Goal: Task Accomplishment & Management: Use online tool/utility

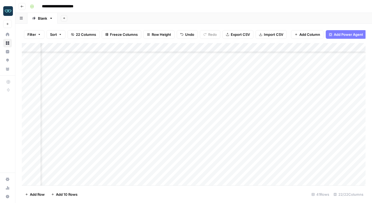
scroll to position [219, 0]
click at [127, 48] on div "Add Column" at bounding box center [194, 114] width 344 height 142
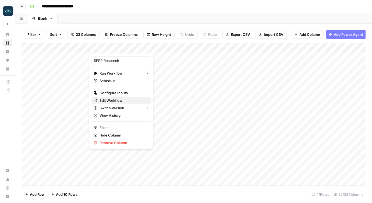
click at [121, 101] on span "Edit Workflow" at bounding box center [123, 100] width 47 height 5
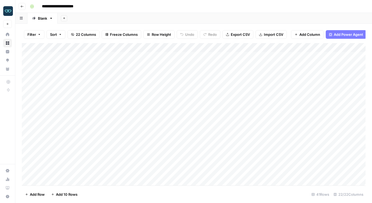
click at [126, 47] on div "Add Column" at bounding box center [194, 114] width 344 height 142
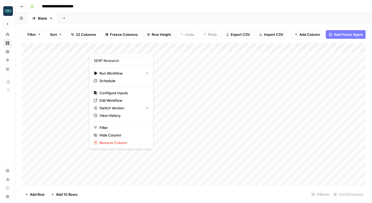
click at [117, 49] on div at bounding box center [113, 48] width 49 height 11
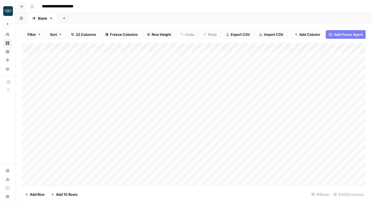
click at [166, 1] on header "**********" at bounding box center [193, 6] width 357 height 13
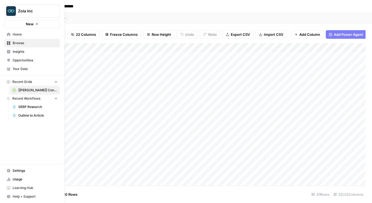
click at [28, 45] on span "Browse" at bounding box center [35, 43] width 45 height 5
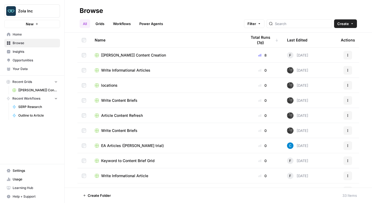
click at [103, 24] on link "Grids" at bounding box center [99, 23] width 15 height 9
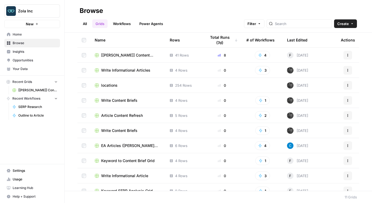
click at [350, 55] on button "Actions" at bounding box center [348, 55] width 9 height 9
click at [332, 69] on span "Duplicate" at bounding box center [324, 67] width 43 height 5
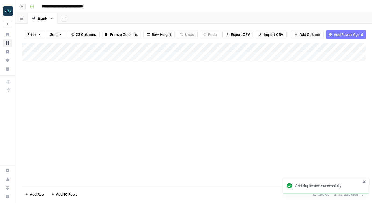
click at [58, 6] on input "**********" at bounding box center [70, 6] width 61 height 9
type input "**********"
click at [105, 103] on div "Add Column" at bounding box center [194, 114] width 344 height 142
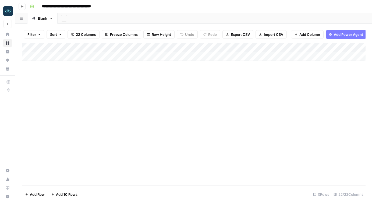
click at [20, 7] on button "Go back" at bounding box center [22, 6] width 7 height 7
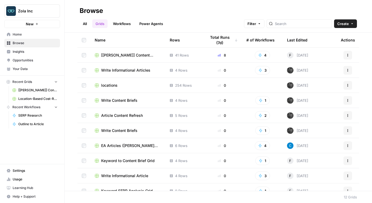
click at [125, 23] on link "Workflows" at bounding box center [122, 23] width 24 height 9
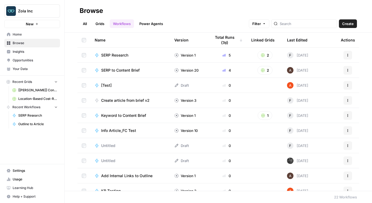
click at [154, 25] on link "Power Agents" at bounding box center [151, 23] width 30 height 9
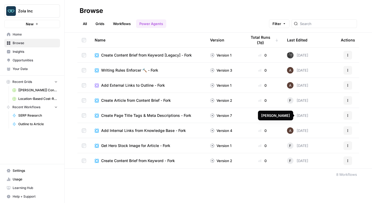
click at [125, 19] on link "Workflows" at bounding box center [122, 23] width 24 height 9
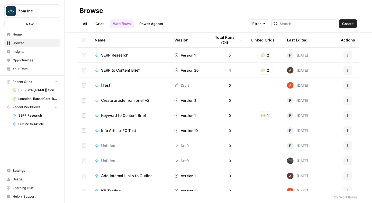
click at [301, 40] on div "Last Edited" at bounding box center [297, 40] width 20 height 15
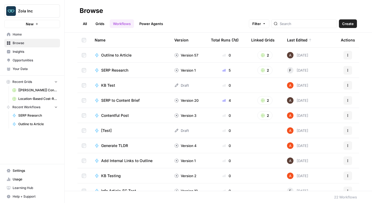
click at [301, 40] on div "Last Edited" at bounding box center [299, 40] width 25 height 15
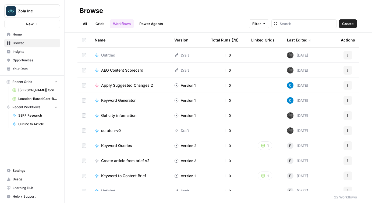
click at [301, 40] on div "Last Edited" at bounding box center [299, 40] width 25 height 15
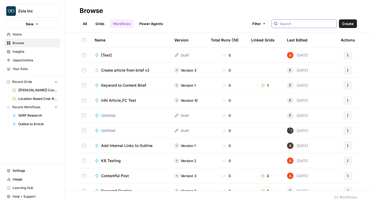
click at [298, 26] on input "search" at bounding box center [307, 23] width 55 height 5
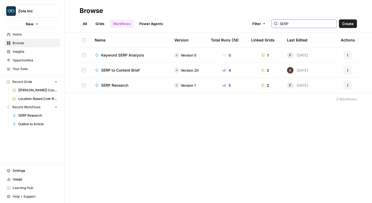
type input "SERP"
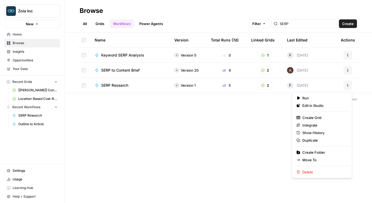
click at [347, 85] on icon "button" at bounding box center [348, 85] width 3 height 3
click at [315, 141] on span "Duplicate" at bounding box center [324, 140] width 43 height 5
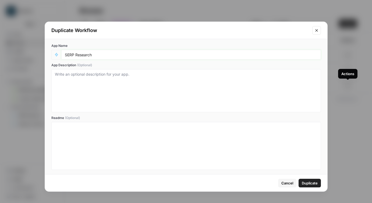
click at [133, 56] on input "SERP Research" at bounding box center [191, 54] width 253 height 5
type input "SERP Research (Cost-R"
click at [288, 184] on span "Cancel" at bounding box center [288, 182] width 12 height 5
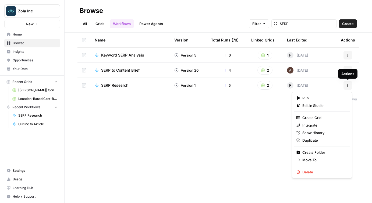
click at [350, 85] on button "Actions" at bounding box center [348, 85] width 9 height 9
click at [317, 140] on span "Duplicate" at bounding box center [324, 140] width 43 height 5
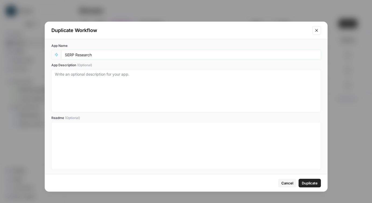
click at [106, 57] on input "SERP Research" at bounding box center [191, 54] width 253 height 5
type input "SERP Research (Location)"
click at [93, 81] on textarea "App Description (Optional)" at bounding box center [186, 91] width 263 height 38
click at [117, 75] on textarea "SERP Research for location-based articles" at bounding box center [186, 91] width 263 height 38
type textarea "SERP Research for location-based cost-related articles"
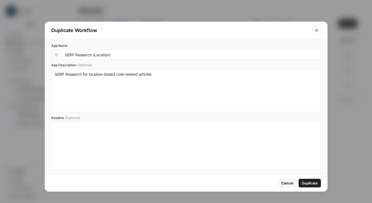
click at [313, 183] on span "Duplicate" at bounding box center [310, 182] width 16 height 5
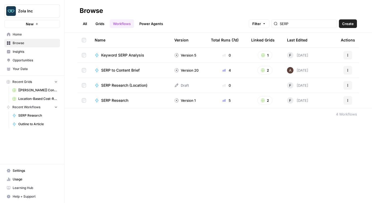
click at [349, 86] on icon "button" at bounding box center [348, 85] width 3 height 3
click at [315, 98] on span "Edit in Studio" at bounding box center [324, 97] width 43 height 5
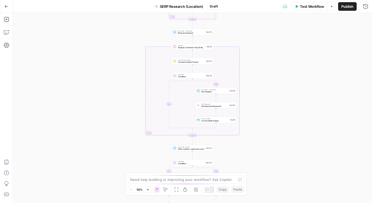
click at [347, 6] on span "Publish" at bounding box center [348, 6] width 12 height 5
click at [323, 6] on icon "button" at bounding box center [323, 6] width 2 height 1
click at [353, 8] on icon "button" at bounding box center [352, 6] width 3 height 3
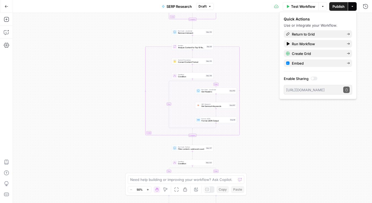
click at [271, 138] on div "true false true false Workflow Set Inputs Inputs Run Code · Python Get SERP Par…" at bounding box center [193, 108] width 360 height 190
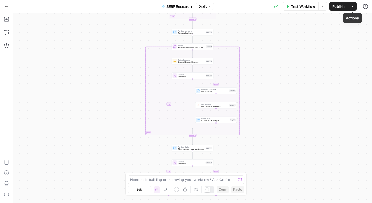
click at [353, 9] on button "Actions" at bounding box center [352, 6] width 9 height 9
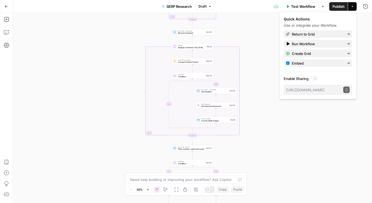
click at [259, 39] on div "true false true false Workflow Set Inputs Inputs Run Code · Python Get SERP Par…" at bounding box center [193, 108] width 360 height 190
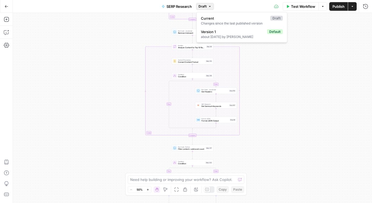
click at [207, 8] on button "Draft" at bounding box center [205, 6] width 18 height 7
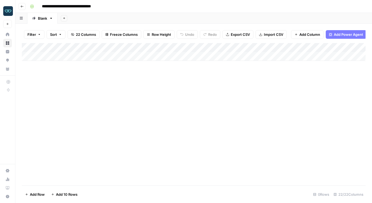
click at [127, 47] on div "Add Column" at bounding box center [194, 52] width 344 height 18
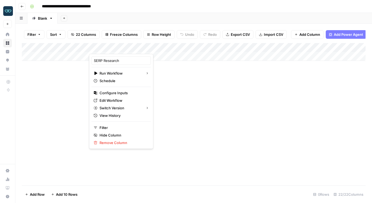
click at [173, 89] on div "Add Column" at bounding box center [194, 114] width 344 height 142
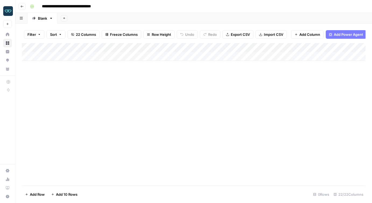
click at [127, 47] on div "Add Column" at bounding box center [194, 52] width 344 height 18
click at [189, 82] on div "Add Column" at bounding box center [194, 114] width 344 height 142
click at [126, 48] on div "Add Column" at bounding box center [194, 52] width 344 height 18
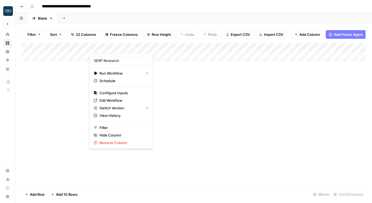
click at [173, 93] on div "Add Column" at bounding box center [194, 114] width 344 height 142
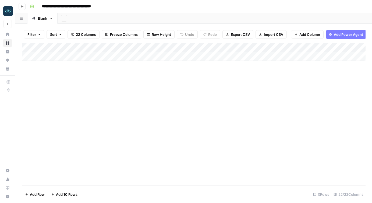
click at [301, 34] on span "Add Column" at bounding box center [310, 34] width 21 height 5
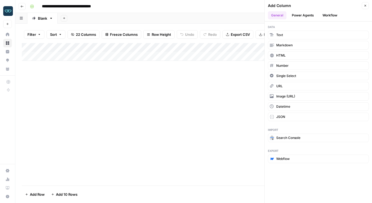
click at [327, 16] on button "Workflow" at bounding box center [330, 15] width 21 height 8
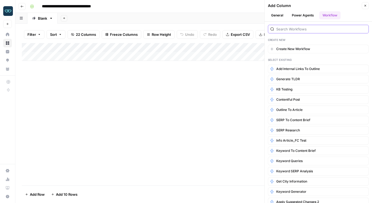
click at [306, 29] on input "search" at bounding box center [322, 28] width 90 height 5
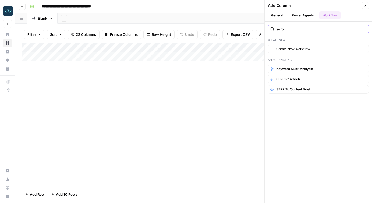
type input "serp"
click at [175, 87] on div "Add Column" at bounding box center [194, 114] width 344 height 142
click at [363, 6] on button "Close" at bounding box center [365, 5] width 7 height 7
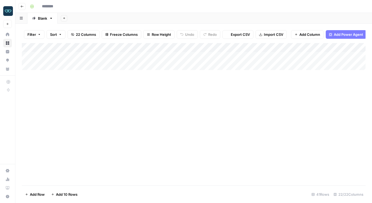
type input "**********"
click at [127, 48] on div "Add Column" at bounding box center [194, 114] width 344 height 142
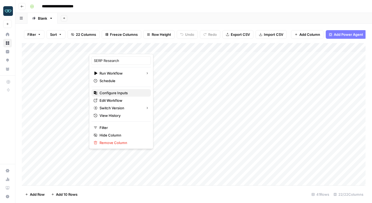
click at [117, 93] on span "Configure Inputs" at bounding box center [123, 92] width 47 height 5
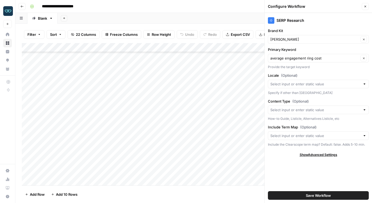
scroll to position [182, 0]
click at [62, 139] on div "Add Column" at bounding box center [194, 114] width 344 height 142
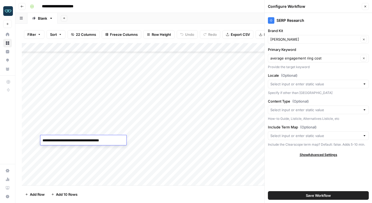
click at [64, 86] on div "Add Column" at bounding box center [194, 114] width 344 height 142
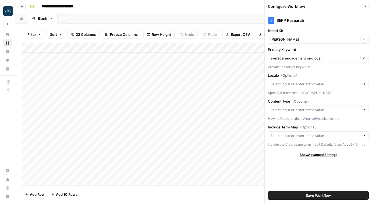
click at [64, 86] on div "Add Column" at bounding box center [194, 114] width 344 height 142
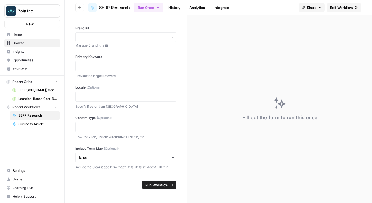
click at [339, 8] on span "Edit Workflow" at bounding box center [341, 7] width 23 height 5
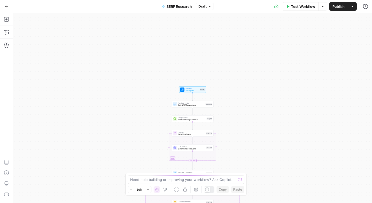
click at [191, 90] on span "Set Inputs" at bounding box center [192, 90] width 13 height 3
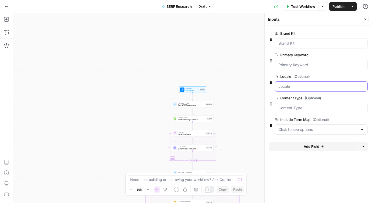
click at [286, 86] on input "Locale (Optional)" at bounding box center [322, 86] width 86 height 5
click at [239, 115] on div "false true false true Workflow Set Inputs Inputs Run Code · Python Get SERP Par…" at bounding box center [193, 108] width 360 height 190
click at [192, 104] on span "Get SERP Parameters" at bounding box center [191, 105] width 26 height 3
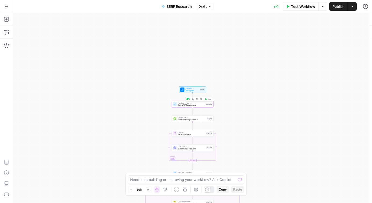
type textarea "Get SERP Parameters"
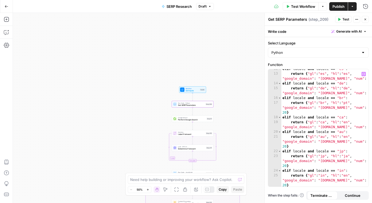
scroll to position [120, 0]
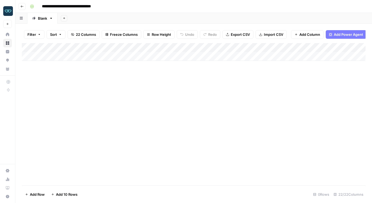
click at [126, 47] on div "Add Column" at bounding box center [194, 52] width 344 height 18
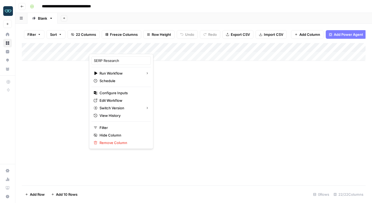
click at [242, 85] on div "Add Column" at bounding box center [194, 114] width 344 height 142
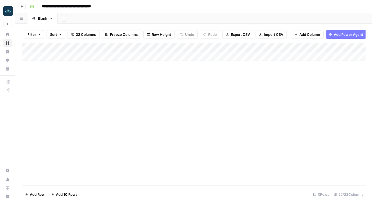
click at [312, 36] on span "Add Column" at bounding box center [310, 34] width 21 height 5
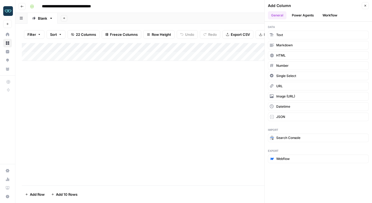
click at [332, 15] on button "Workflow" at bounding box center [330, 15] width 21 height 8
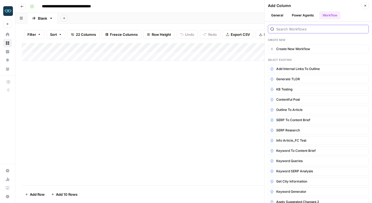
click at [292, 27] on input "search" at bounding box center [322, 28] width 90 height 5
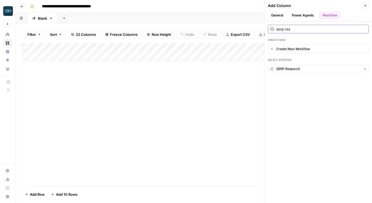
type input "serp res"
click at [367, 69] on icon "button" at bounding box center [365, 69] width 4 height 4
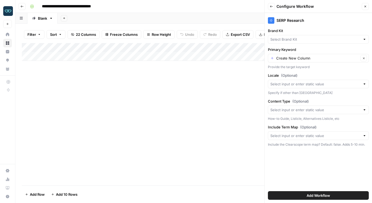
type input "[PERSON_NAME]"
click at [271, 7] on icon "button" at bounding box center [271, 6] width 3 height 2
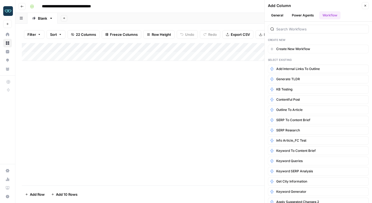
click at [300, 16] on button "Power Agents" at bounding box center [303, 15] width 29 height 8
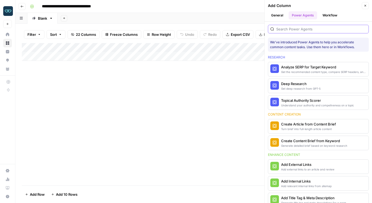
click at [294, 29] on input "search" at bounding box center [322, 28] width 90 height 5
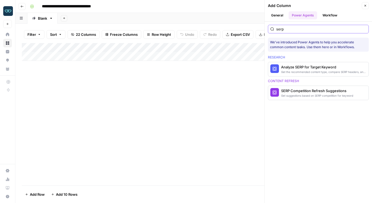
type input "serp"
click at [333, 16] on button "Workflow" at bounding box center [330, 15] width 21 height 8
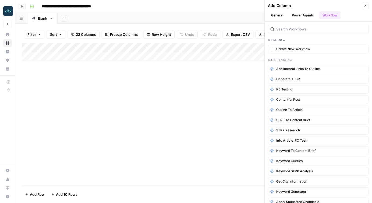
click at [272, 18] on button "General" at bounding box center [277, 15] width 19 height 8
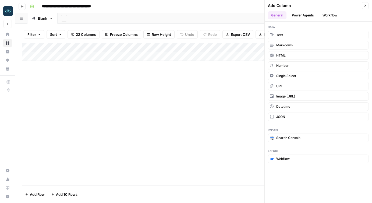
click at [365, 6] on icon "button" at bounding box center [365, 5] width 3 height 3
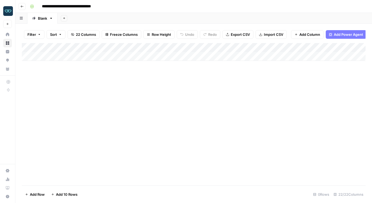
click at [304, 35] on span "Add Column" at bounding box center [310, 34] width 21 height 5
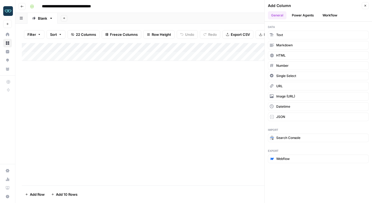
click at [330, 15] on button "Workflow" at bounding box center [330, 15] width 21 height 8
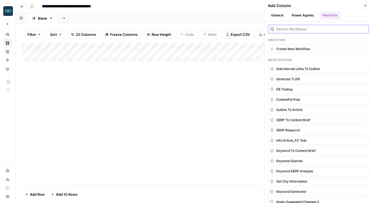
click at [296, 27] on input "search" at bounding box center [322, 28] width 90 height 5
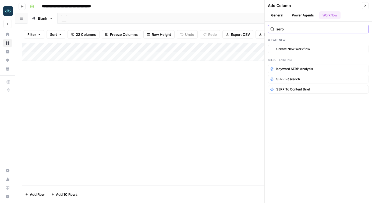
type input "serp"
click at [366, 4] on icon "button" at bounding box center [365, 5] width 3 height 3
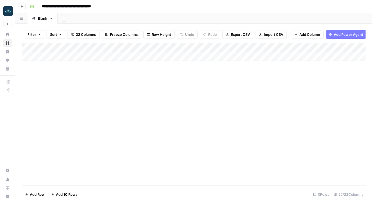
click at [312, 34] on span "Add Column" at bounding box center [310, 34] width 21 height 5
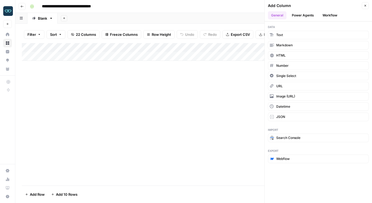
click at [328, 15] on button "Workflow" at bounding box center [330, 15] width 21 height 8
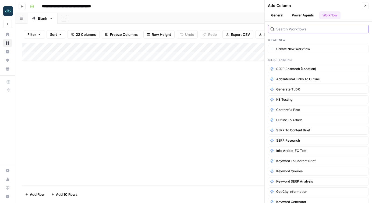
click at [299, 28] on input "search" at bounding box center [322, 28] width 90 height 5
click at [299, 67] on span "SERP Research (Location)" at bounding box center [297, 69] width 40 height 5
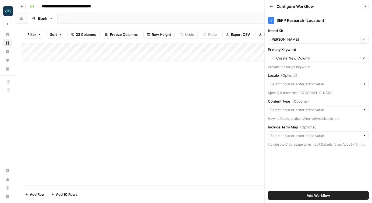
click at [57, 47] on div "Add Column" at bounding box center [194, 52] width 344 height 18
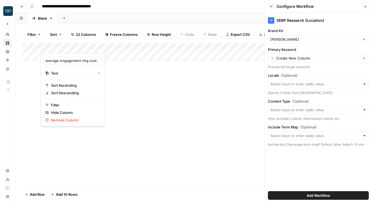
click at [57, 47] on div at bounding box center [65, 48] width 49 height 11
click at [57, 60] on input "average engagement ring cost" at bounding box center [73, 60] width 55 height 5
type input "Primary Keyword"
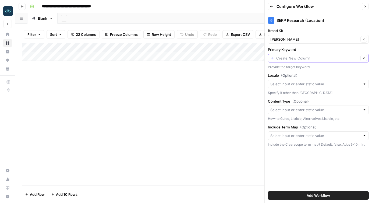
click at [298, 60] on input "Primary Keyword" at bounding box center [318, 57] width 83 height 5
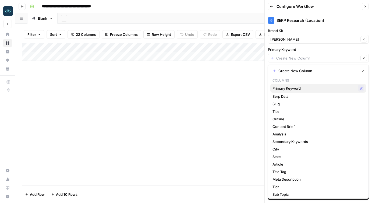
click at [293, 88] on span "Primary Keyword" at bounding box center [314, 88] width 83 height 5
type input "Primary Keyword"
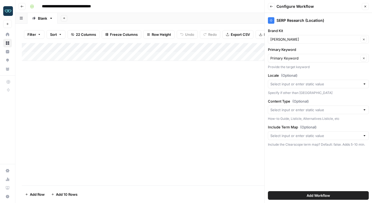
click at [323, 197] on span "Add Workflow" at bounding box center [318, 195] width 23 height 5
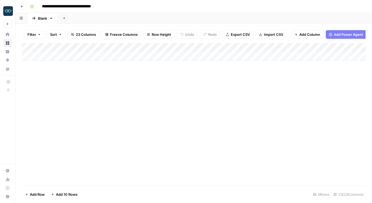
drag, startPoint x: 300, startPoint y: 48, endPoint x: 95, endPoint y: 48, distance: 204.4
click at [95, 48] on div "Add Column" at bounding box center [194, 52] width 344 height 18
click at [196, 48] on div "Add Column" at bounding box center [194, 52] width 344 height 18
drag, startPoint x: 243, startPoint y: 48, endPoint x: 181, endPoint y: 48, distance: 61.9
click at [181, 48] on div "Add Column" at bounding box center [194, 52] width 344 height 18
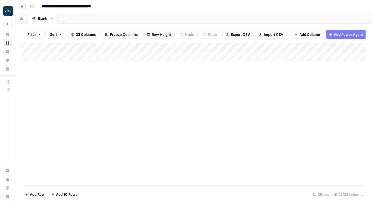
click at [232, 47] on div "Add Column" at bounding box center [194, 52] width 344 height 18
click at [159, 140] on div "Add Column" at bounding box center [194, 114] width 344 height 142
click at [147, 48] on div "Add Column" at bounding box center [194, 52] width 344 height 18
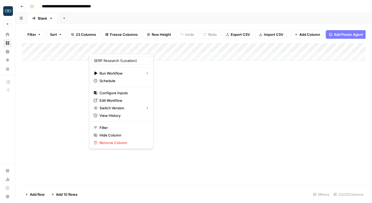
click at [208, 92] on div "Add Column" at bounding box center [194, 114] width 344 height 142
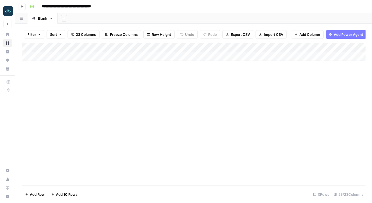
click at [61, 56] on div "Add Column" at bounding box center [194, 52] width 344 height 18
paste textarea "**********"
type textarea "**********"
click at [122, 57] on div "Add Column" at bounding box center [194, 56] width 344 height 27
click at [203, 48] on div "Add Column" at bounding box center [194, 56] width 344 height 27
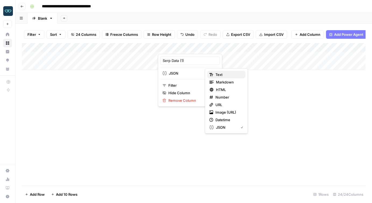
click at [218, 74] on span "Text" at bounding box center [229, 74] width 26 height 5
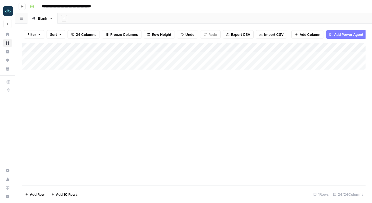
click at [281, 48] on div "Add Column" at bounding box center [194, 56] width 344 height 27
click at [232, 102] on span "Remove Column" at bounding box center [240, 100] width 47 height 5
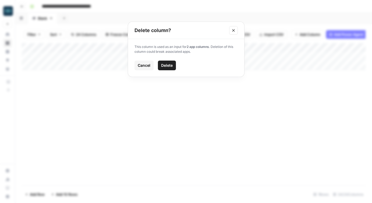
click at [233, 32] on icon "Close modal" at bounding box center [234, 30] width 4 height 4
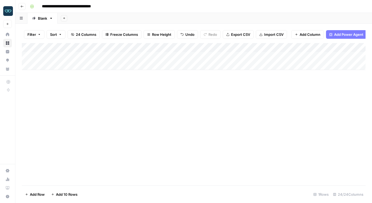
click at [234, 110] on div "Add Column" at bounding box center [194, 114] width 344 height 142
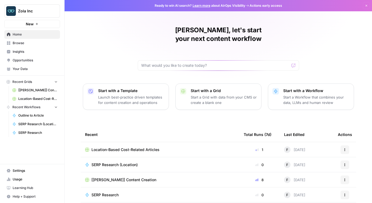
click at [32, 14] on button "Zola Inc" at bounding box center [32, 10] width 56 height 13
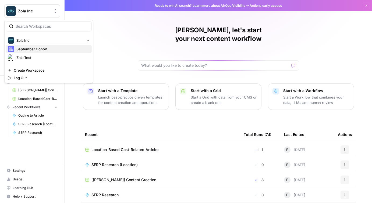
click at [40, 49] on span "September Cohort" at bounding box center [51, 48] width 71 height 5
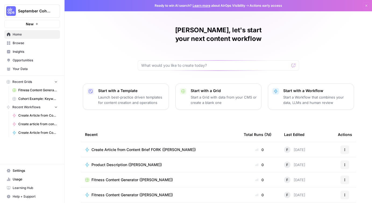
scroll to position [13, 0]
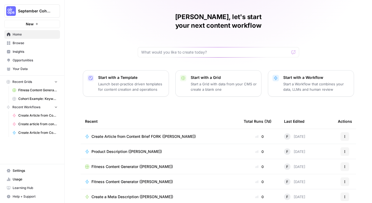
click at [35, 131] on span "Create Article from Content Brief FORK ([PERSON_NAME])" at bounding box center [37, 132] width 39 height 5
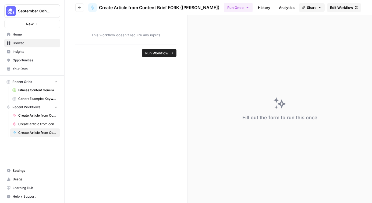
click at [54, 81] on icon "button" at bounding box center [56, 82] width 4 height 4
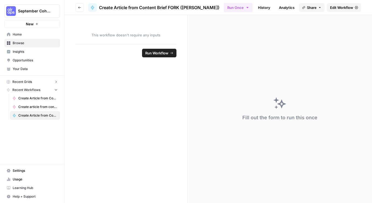
click at [27, 69] on span "Your Data" at bounding box center [35, 69] width 45 height 5
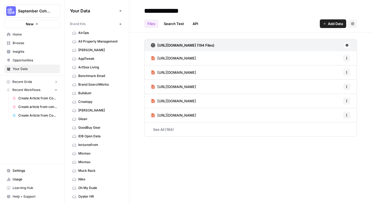
click at [25, 43] on span "Browse" at bounding box center [35, 43] width 45 height 5
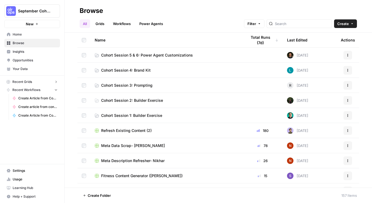
click at [100, 23] on link "Grids" at bounding box center [99, 23] width 15 height 9
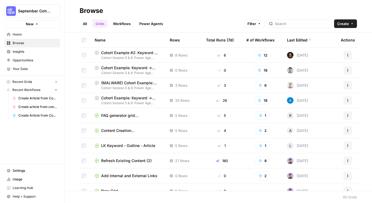
click at [131, 68] on span "Cohort Example: Keyword -> Outline -> Article (Copy)" at bounding box center [131, 67] width 60 height 5
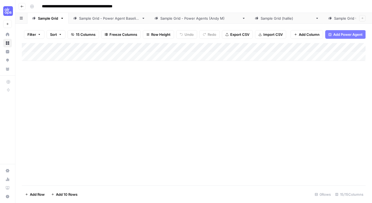
click at [225, 123] on div "Add Column" at bounding box center [194, 114] width 344 height 142
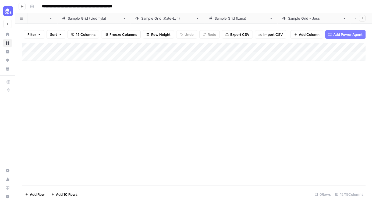
scroll to position [0, 277]
click at [352, 19] on div "Sample Grid (Francine)" at bounding box center [378, 18] width 53 height 5
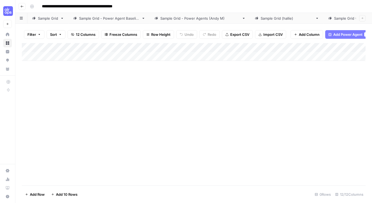
click at [77, 57] on div "Add Column" at bounding box center [194, 52] width 344 height 18
type textarea "**********"
click at [109, 87] on div "Add Column" at bounding box center [194, 114] width 344 height 142
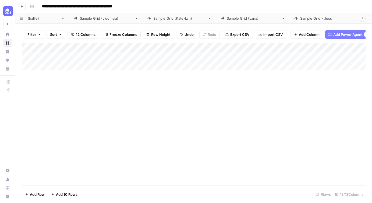
scroll to position [0, 268]
click at [169, 56] on div "Add Column" at bounding box center [194, 56] width 344 height 27
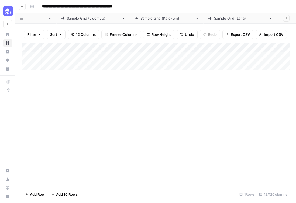
scroll to position [0, 0]
click at [214, 55] on div "Add Column" at bounding box center [155, 56] width 267 height 27
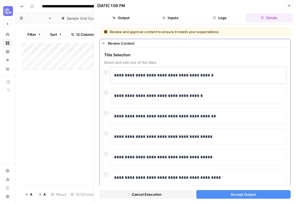
click at [195, 76] on p "**********" at bounding box center [198, 75] width 168 height 7
click at [243, 193] on span "Accept Output" at bounding box center [243, 194] width 25 height 5
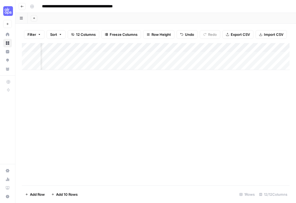
scroll to position [0, 443]
click at [233, 48] on div "Add Column" at bounding box center [155, 56] width 267 height 27
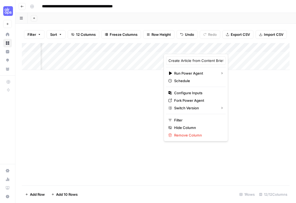
click at [238, 102] on div "Add Column" at bounding box center [155, 114] width 267 height 142
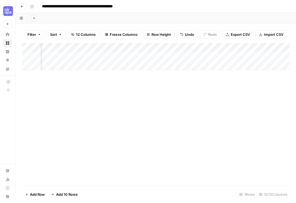
click at [232, 49] on div "Add Column" at bounding box center [155, 56] width 267 height 27
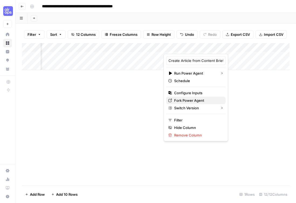
click at [191, 99] on span "Fork Power Agent" at bounding box center [197, 100] width 47 height 5
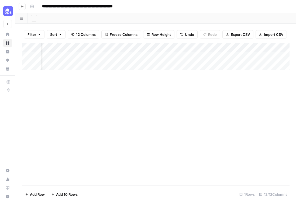
click at [232, 48] on div "Add Column" at bounding box center [155, 56] width 267 height 27
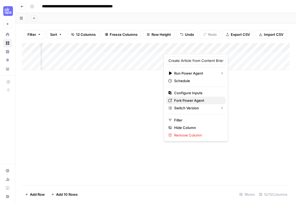
click at [182, 102] on span "Fork Power Agent" at bounding box center [197, 100] width 47 height 5
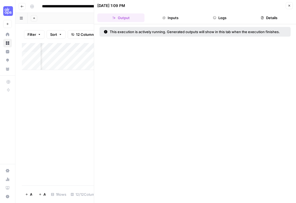
click at [288, 6] on icon "button" at bounding box center [288, 5] width 3 height 3
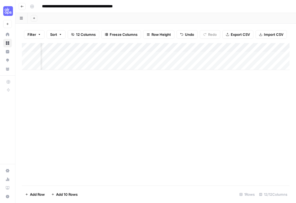
click at [233, 47] on div "Add Column" at bounding box center [155, 56] width 267 height 27
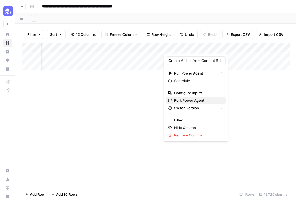
click at [188, 99] on span "Fork Power Agent" at bounding box center [197, 100] width 47 height 5
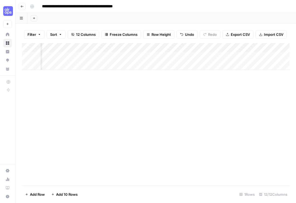
click at [176, 90] on div "Add Column" at bounding box center [155, 114] width 267 height 142
click at [232, 48] on div "Add Column" at bounding box center [155, 56] width 267 height 27
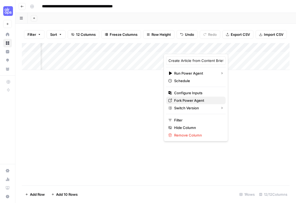
click at [187, 99] on span "Fork Power Agent" at bounding box center [197, 100] width 47 height 5
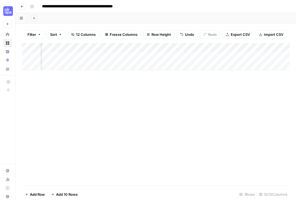
click at [233, 47] on div "Add Column" at bounding box center [155, 56] width 267 height 27
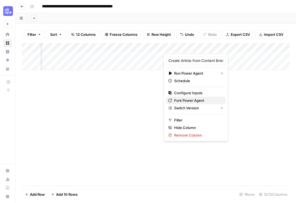
click at [194, 98] on span "Fork Power Agent" at bounding box center [197, 100] width 47 height 5
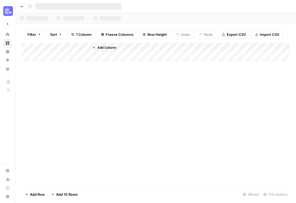
click at [23, 7] on icon "button" at bounding box center [21, 6] width 3 height 3
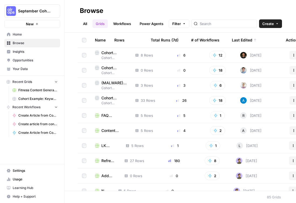
click at [106, 97] on span "Cohort Example: Keyword -> Outline -> Article" at bounding box center [113, 97] width 25 height 5
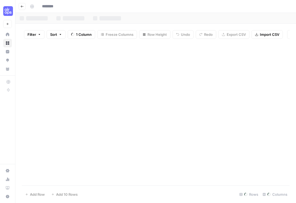
type input "**********"
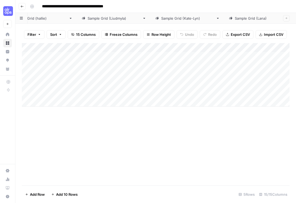
scroll to position [0, 353]
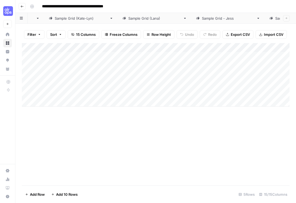
click at [275, 18] on div "Sample Grid ([PERSON_NAME])" at bounding box center [301, 18] width 53 height 5
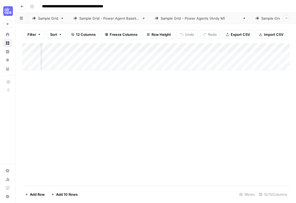
scroll to position [0, 476]
click at [199, 49] on div "Add Column" at bounding box center [155, 56] width 267 height 27
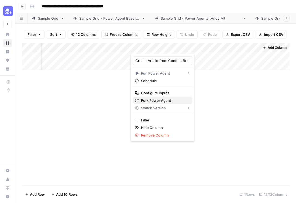
click at [158, 100] on span "Fork Power Agent" at bounding box center [164, 100] width 47 height 5
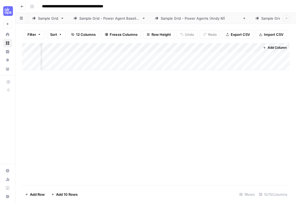
click at [200, 47] on div "Add Column" at bounding box center [155, 56] width 267 height 27
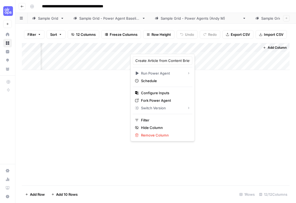
click at [232, 115] on div "Add Column" at bounding box center [155, 114] width 267 height 142
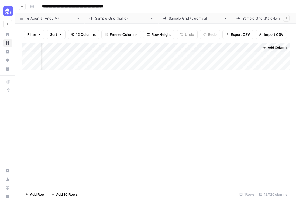
scroll to position [0, 353]
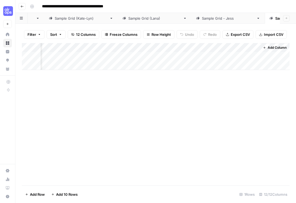
click at [199, 48] on div "Add Column" at bounding box center [155, 56] width 267 height 27
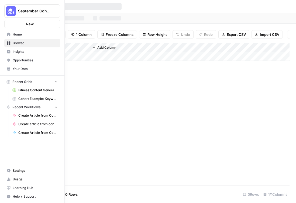
click at [21, 41] on span "Browse" at bounding box center [35, 43] width 45 height 5
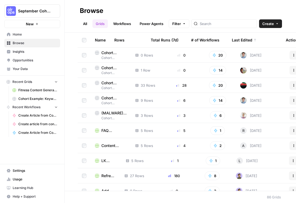
click at [106, 82] on span "Cohort Example: Keyword -> Outline -> Article" at bounding box center [113, 82] width 25 height 5
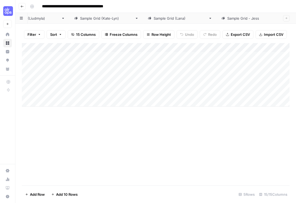
scroll to position [0, 353]
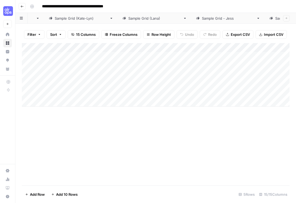
click at [275, 18] on div "Sample Grid ([PERSON_NAME])" at bounding box center [301, 18] width 53 height 5
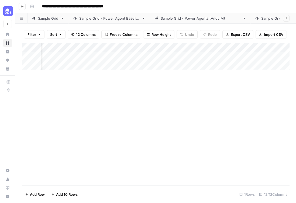
scroll to position [0, 476]
click at [199, 47] on div "Add Column" at bounding box center [155, 56] width 267 height 27
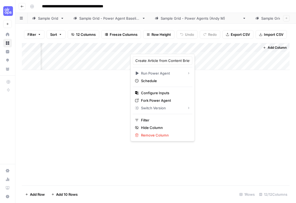
click at [271, 46] on span "Add Column" at bounding box center [276, 47] width 19 height 5
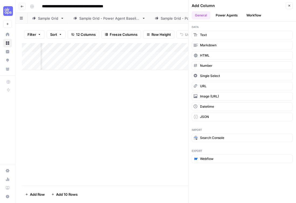
click at [255, 16] on button "Workflow" at bounding box center [253, 15] width 21 height 8
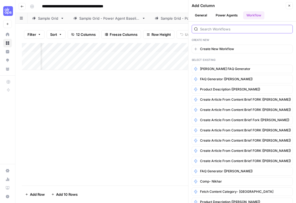
click at [208, 30] on input "search" at bounding box center [245, 28] width 90 height 5
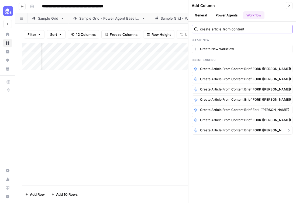
type input "create article from content"
click at [235, 132] on span "Create Article from Content Brief FORK ([PERSON_NAME])" at bounding box center [242, 130] width 84 height 5
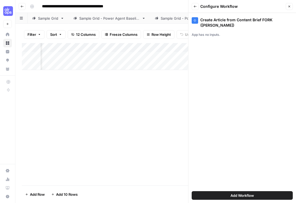
click at [242, 196] on span "Add Workflow" at bounding box center [241, 195] width 23 height 5
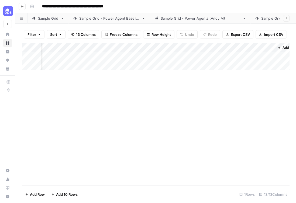
scroll to position [0, 585]
drag, startPoint x: 217, startPoint y: 47, endPoint x: 76, endPoint y: 51, distance: 140.6
click at [76, 51] on div "Add Column" at bounding box center [155, 56] width 267 height 27
click at [195, 46] on div "Add Column" at bounding box center [155, 56] width 267 height 27
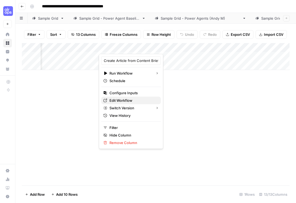
click at [122, 102] on span "Edit Workflow" at bounding box center [132, 100] width 47 height 5
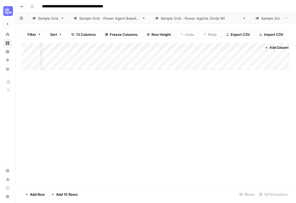
scroll to position [0, 585]
click at [199, 48] on div "Add Column" at bounding box center [155, 56] width 267 height 27
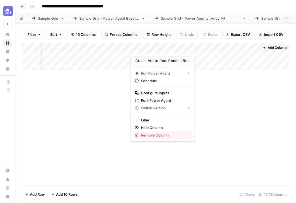
click at [154, 137] on span "Remove Column" at bounding box center [164, 135] width 47 height 5
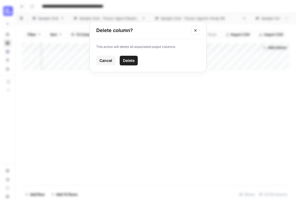
click at [128, 61] on span "Delete" at bounding box center [129, 60] width 12 height 5
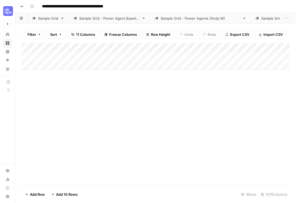
scroll to position [0, 0]
click at [207, 48] on div "Add Column" at bounding box center [155, 56] width 267 height 27
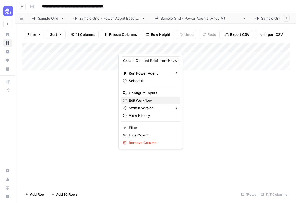
click at [146, 102] on span "Edit Workflow" at bounding box center [152, 100] width 47 height 5
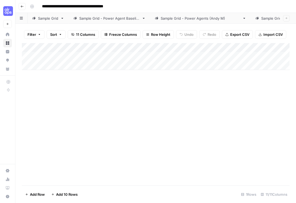
click at [262, 56] on div "Add Column" at bounding box center [155, 56] width 267 height 27
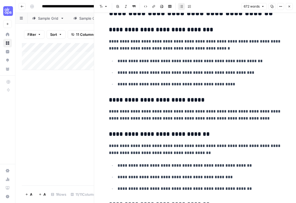
scroll to position [137, 0]
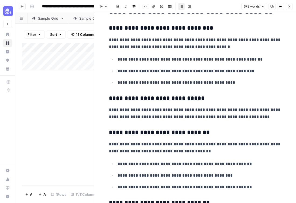
click at [289, 6] on icon "button" at bounding box center [289, 7] width 2 height 2
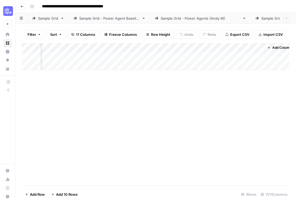
scroll to position [0, 456]
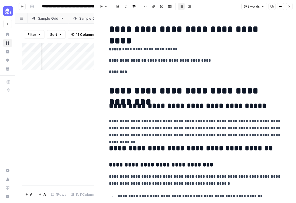
click at [290, 5] on icon "button" at bounding box center [288, 6] width 3 height 3
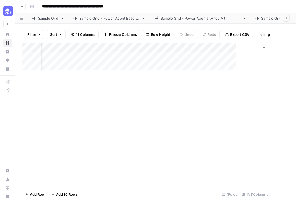
scroll to position [0, 449]
click at [253, 48] on div "Add Column" at bounding box center [155, 56] width 267 height 27
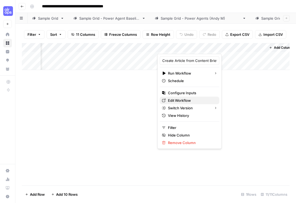
click at [178, 101] on span "Edit Workflow" at bounding box center [191, 100] width 47 height 5
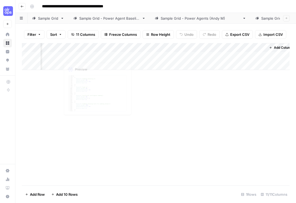
click at [78, 81] on div "Add Column" at bounding box center [155, 114] width 267 height 142
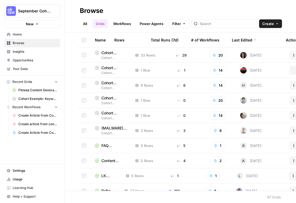
scroll to position [0, 8]
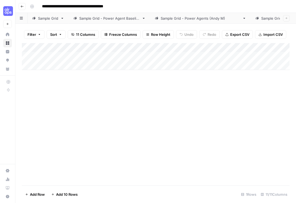
click at [108, 20] on div "Sample Grid - Power Agent Baseline" at bounding box center [109, 18] width 60 height 5
click at [47, 19] on div "Sample Grid" at bounding box center [48, 18] width 20 height 5
click at [176, 47] on div "Add Column" at bounding box center [155, 75] width 267 height 64
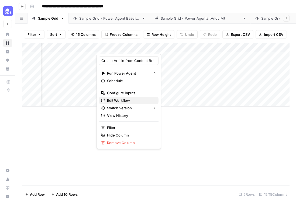
click at [121, 102] on span "Edit Workflow" at bounding box center [130, 100] width 47 height 5
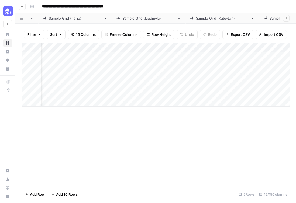
scroll to position [0, 353]
click at [275, 17] on div "Sample Grid (Francine)" at bounding box center [301, 18] width 53 height 5
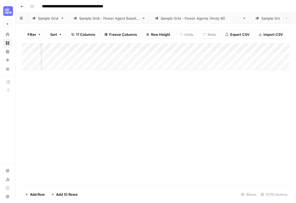
scroll to position [0, 456]
click at [249, 47] on div "Add Column" at bounding box center [155, 56] width 267 height 27
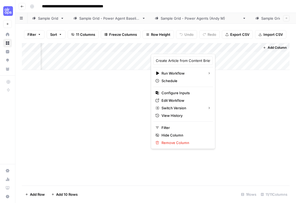
click at [271, 45] on span "Add Column" at bounding box center [276, 47] width 19 height 5
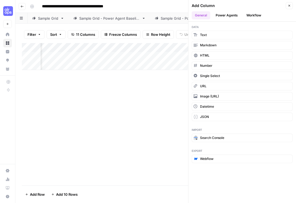
click at [230, 15] on button "Power Agents" at bounding box center [226, 15] width 29 height 8
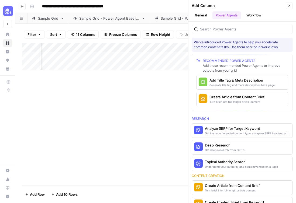
click at [252, 13] on button "Workflow" at bounding box center [253, 15] width 21 height 8
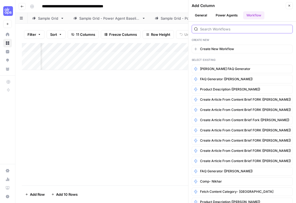
click at [215, 29] on input "search" at bounding box center [245, 28] width 90 height 5
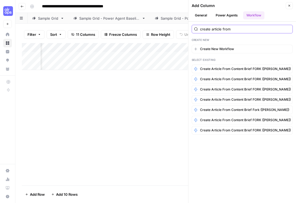
type input "create article from"
click at [223, 16] on button "Power Agents" at bounding box center [226, 15] width 29 height 8
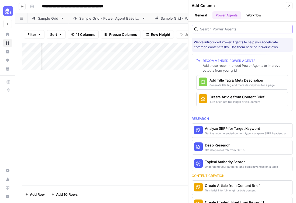
click at [227, 28] on input "search" at bounding box center [245, 28] width 90 height 5
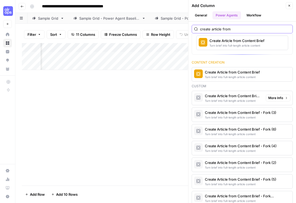
scroll to position [57, 0]
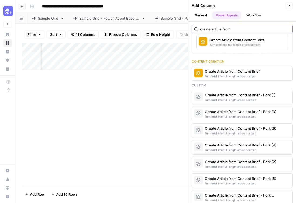
type input "create article from"
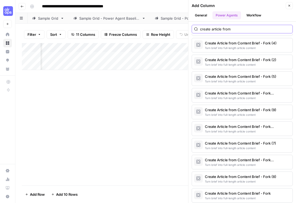
scroll to position [162, 0]
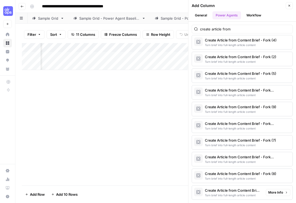
click at [247, 192] on div "Create Article from Content Brief - Fork" at bounding box center [233, 190] width 57 height 5
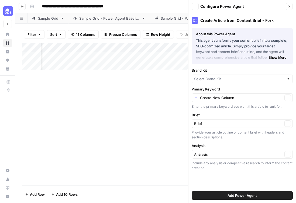
type input "Muck Rack"
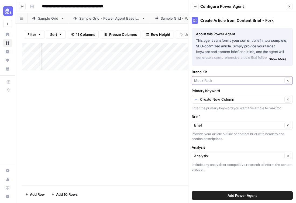
click at [220, 82] on input "Brand Kit" at bounding box center [238, 80] width 89 height 5
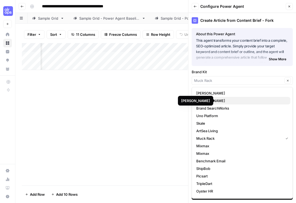
click at [214, 100] on span "Zola" at bounding box center [241, 100] width 90 height 5
type input "Zola"
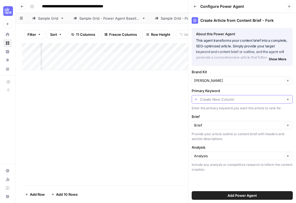
click at [214, 100] on input "Primary Keyword" at bounding box center [241, 99] width 83 height 5
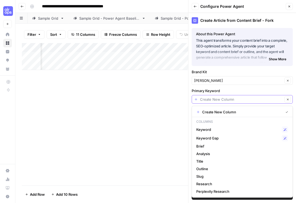
click at [214, 100] on input "Primary Keyword" at bounding box center [241, 99] width 83 height 5
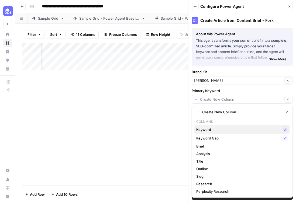
click at [214, 129] on span "Keyword" at bounding box center [237, 129] width 83 height 5
type input "Keyword"
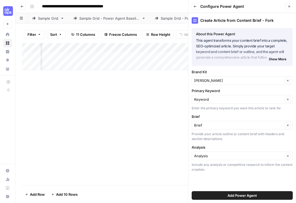
click at [217, 130] on div "Brief Brief Clear Provide your article outline or content brief with headers an…" at bounding box center [241, 127] width 101 height 27
click at [217, 127] on input "Brief" at bounding box center [238, 125] width 89 height 5
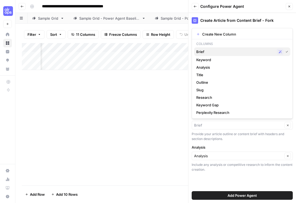
click at [207, 51] on span "Brief" at bounding box center [235, 51] width 78 height 5
type input "Brief"
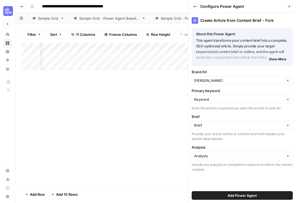
click at [236, 195] on span "Add Power Agent" at bounding box center [241, 195] width 29 height 5
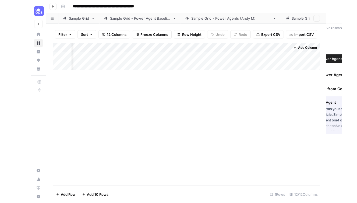
scroll to position [0, 547]
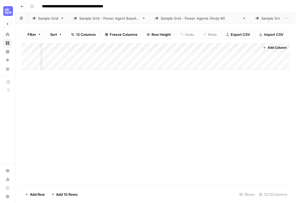
click at [248, 48] on div "Add Column" at bounding box center [155, 56] width 267 height 27
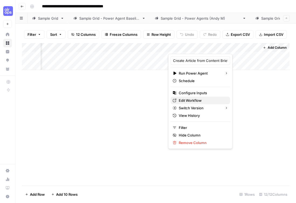
click at [194, 101] on span "Edit Workflow" at bounding box center [202, 100] width 47 height 5
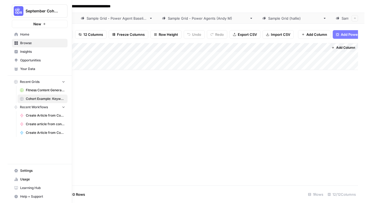
scroll to position [0, 470]
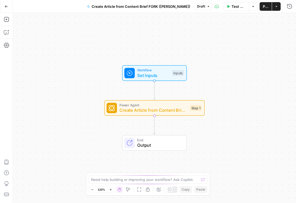
click at [155, 111] on span "Create Article from Content Brief - Fork (7)" at bounding box center [153, 110] width 68 height 6
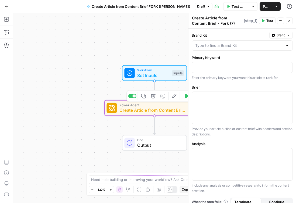
click at [174, 98] on icon "button" at bounding box center [174, 95] width 5 height 5
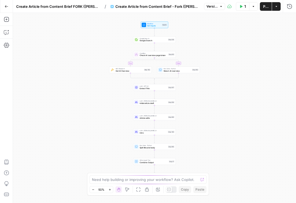
click at [266, 9] on span "Publish" at bounding box center [265, 6] width 5 height 5
click at [201, 123] on div "true false Workflow Set Inputs Inputs Google Search Google Search Step 139 Cond…" at bounding box center [154, 108] width 283 height 190
click at [152, 41] on span "Google Search" at bounding box center [153, 40] width 27 height 3
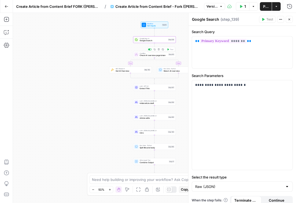
click at [150, 55] on span "Check AI overview page token" at bounding box center [153, 55] width 27 height 3
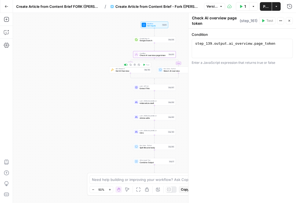
click at [128, 71] on span "Get AI Overview" at bounding box center [129, 70] width 27 height 3
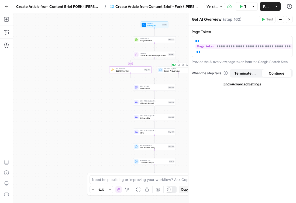
click at [169, 70] on span "Return AI overview" at bounding box center [176, 70] width 27 height 3
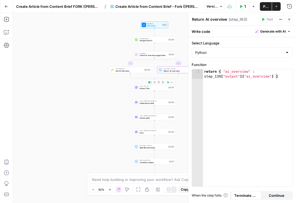
click at [150, 90] on div "LLM · GPT-4.1 Extract Title Step 107 Copy step Delete step Add Note Test" at bounding box center [154, 87] width 43 height 6
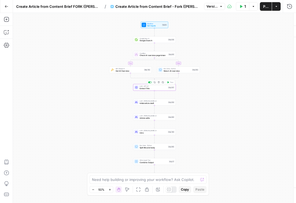
type textarea "Extract Title"
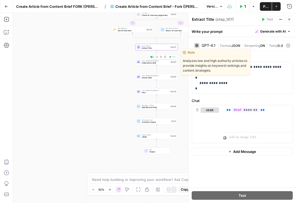
click at [152, 62] on span "Initial article draft" at bounding box center [155, 63] width 27 height 3
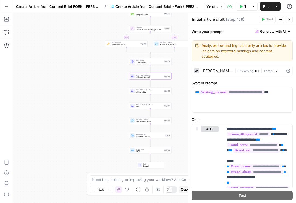
drag, startPoint x: 118, startPoint y: 55, endPoint x: 79, endPoint y: 163, distance: 114.8
click at [79, 163] on div "true false Workflow Set Inputs Inputs Google Search Google Search Step 139 Cond…" at bounding box center [154, 108] width 283 height 190
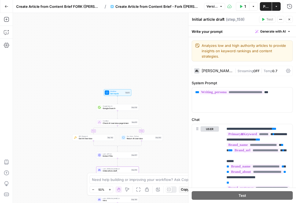
click at [114, 94] on span "Set Inputs" at bounding box center [116, 93] width 13 height 3
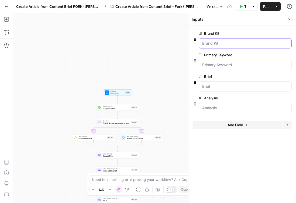
click at [228, 44] on Kit "Brand Kit" at bounding box center [245, 43] width 86 height 5
click at [135, 58] on div "true false Workflow Set Inputs Inputs Google Search Google Search Step 139 Cond…" at bounding box center [154, 108] width 283 height 190
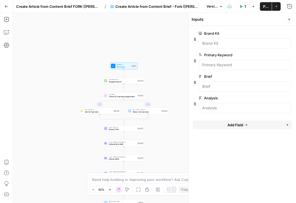
click at [7, 8] on icon "button" at bounding box center [7, 7] width 4 height 4
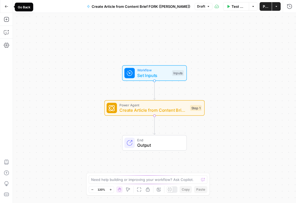
click at [6, 5] on icon "button" at bounding box center [6, 6] width 3 height 2
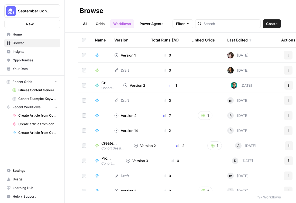
click at [25, 68] on span "Your Data" at bounding box center [35, 69] width 45 height 5
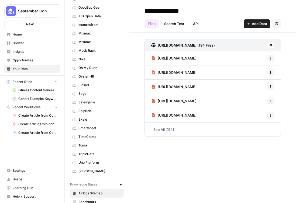
scroll to position [121, 0]
click at [84, 172] on span "Zola" at bounding box center [99, 170] width 43 height 5
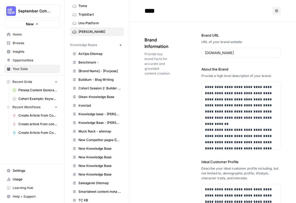
scroll to position [285, 0]
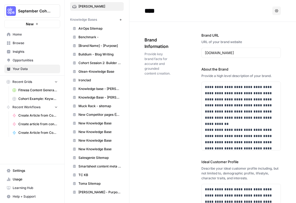
click at [97, 190] on span "Zola - Purpose (Francine)" at bounding box center [99, 192] width 43 height 5
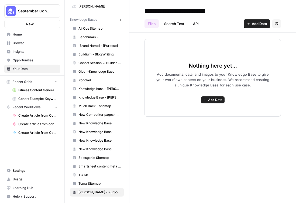
click at [253, 23] on span "Add Data" at bounding box center [259, 23] width 15 height 5
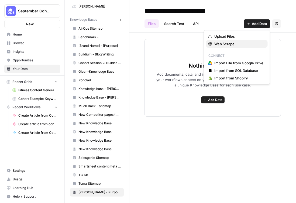
click at [236, 43] on span "Web Scrape" at bounding box center [238, 43] width 49 height 5
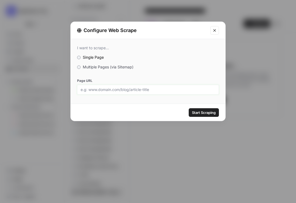
click at [96, 89] on input "Page URL" at bounding box center [148, 89] width 135 height 5
click at [102, 63] on div "I want to scrape... Single Page Multiple Pages (via Sitemap) Page URL" at bounding box center [148, 70] width 155 height 62
click at [102, 66] on span "Multiple Pages (via Sitemap)" at bounding box center [108, 67] width 51 height 5
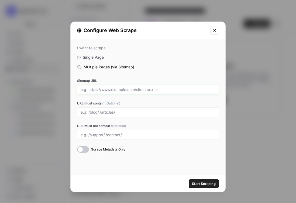
click at [96, 91] on input "Sitemap URL" at bounding box center [148, 89] width 135 height 5
click at [118, 88] on input "www." at bounding box center [148, 89] width 135 height 5
paste input "https://www.zola.com/"
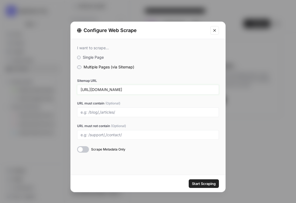
type input "https://www.zola.com"
click at [95, 112] on input "URL must contain (Optional)" at bounding box center [148, 112] width 135 height 5
paste input "/expert-advice/"
type input "/expert-advice/"
click at [201, 183] on span "Start Scraping" at bounding box center [204, 183] width 24 height 5
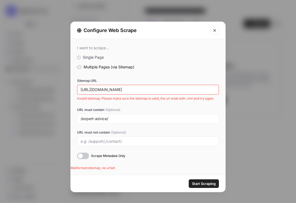
click at [140, 87] on div "https://www.zola.com" at bounding box center [148, 90] width 142 height 10
click at [144, 89] on input "https://www.zola.com" at bounding box center [148, 89] width 135 height 5
click at [171, 97] on span "Invalid sitemap. Please make sure the sitemap is valid, the url ends with .xml …" at bounding box center [148, 98] width 142 height 5
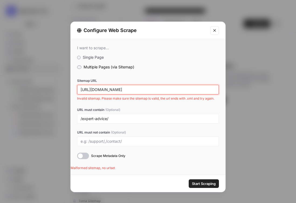
click at [159, 89] on input "https://www.zola.com" at bounding box center [148, 89] width 135 height 5
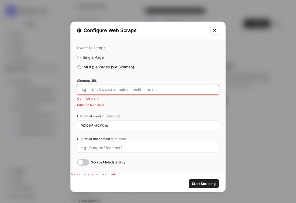
paste input "https://www.zola.com"
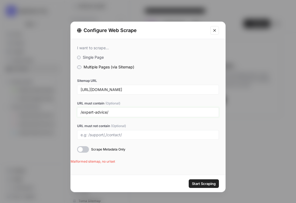
click at [110, 111] on input "/expert-advice/" at bounding box center [148, 112] width 135 height 5
click at [132, 89] on input "https://www.zola.com" at bounding box center [148, 89] width 135 height 5
paste input "/expert-advice/"
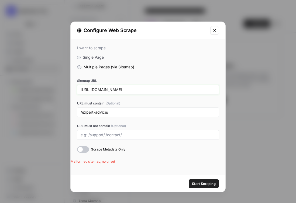
type input "https://www.zola.com/expert-advice/"
click at [111, 113] on input "/expert-advice/" at bounding box center [148, 112] width 135 height 5
click at [204, 183] on span "Start Scraping" at bounding box center [204, 183] width 24 height 5
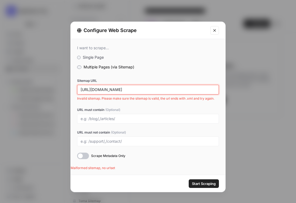
click at [160, 89] on input "https://www.zola.com/expert-advice/" at bounding box center [148, 89] width 135 height 5
click at [151, 90] on input "https://www.zola.com/expert-advice/" at bounding box center [148, 89] width 135 height 5
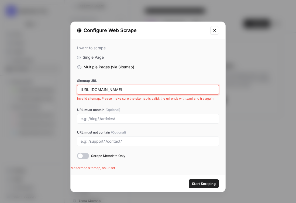
click at [151, 90] on input "https://www.zola.com/expert-advice/" at bounding box center [148, 89] width 135 height 5
paste input "text"
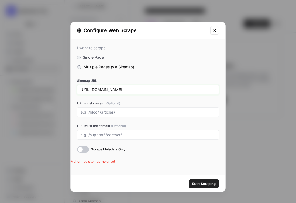
type input "https://www.zola.com/expert-advice"
click at [199, 183] on span "Start Scraping" at bounding box center [204, 183] width 24 height 5
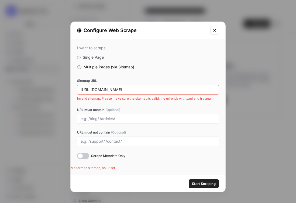
click at [215, 30] on icon "Close modal" at bounding box center [214, 30] width 4 height 4
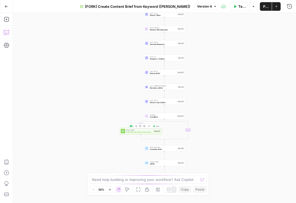
click at [144, 132] on span "Add Internal Links from Knowledge Base - Fork" at bounding box center [139, 132] width 26 height 3
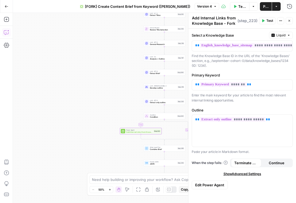
click at [279, 35] on span "Liquid" at bounding box center [280, 35] width 9 height 5
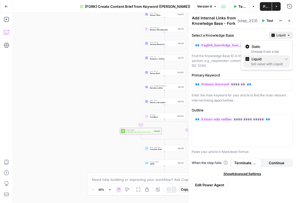
click at [269, 60] on span "Liquid" at bounding box center [265, 58] width 29 height 5
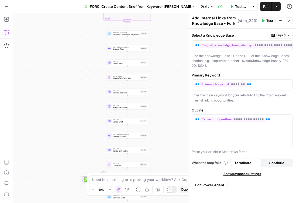
drag, startPoint x: 118, startPoint y: 84, endPoint x: 82, endPoint y: 133, distance: 61.6
click at [82, 133] on div "true false Workflow Set Inputs Inputs Google Search Perform Google Search Step …" at bounding box center [154, 108] width 283 height 190
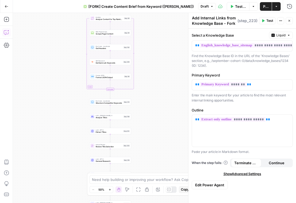
drag, startPoint x: 88, startPoint y: 44, endPoint x: 71, endPoint y: 111, distance: 70.1
click at [71, 111] on div "true false Workflow Set Inputs Inputs Google Search Perform Google Search Step …" at bounding box center [154, 108] width 283 height 190
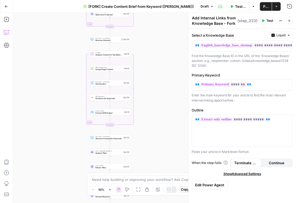
drag, startPoint x: 169, startPoint y: 45, endPoint x: 169, endPoint y: 81, distance: 36.4
click at [169, 81] on div "true false Workflow Set Inputs Inputs Google Search Perform Google Search Step …" at bounding box center [154, 108] width 283 height 190
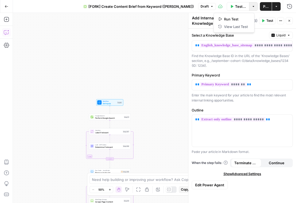
click at [252, 6] on icon "button" at bounding box center [253, 6] width 3 height 3
click at [277, 6] on icon "button" at bounding box center [275, 6] width 3 height 3
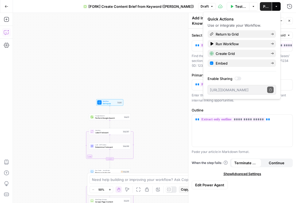
click at [163, 34] on div "true false Workflow Set Inputs Inputs Google Search Perform Google Search Step …" at bounding box center [154, 108] width 283 height 190
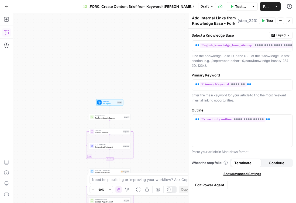
click at [288, 21] on icon "button" at bounding box center [289, 21] width 2 height 2
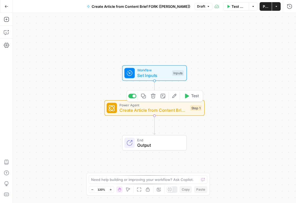
click at [174, 97] on icon "button" at bounding box center [174, 95] width 5 height 5
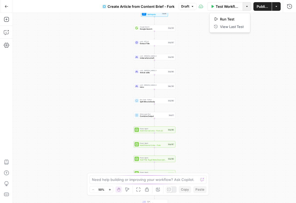
click at [248, 6] on icon "button" at bounding box center [246, 6] width 3 height 3
click at [275, 6] on icon "button" at bounding box center [275, 6] width 3 height 3
click at [235, 137] on div "Workflow Set Inputs Inputs Google Search Google Search Step 139 LLM · GPT-4.1 E…" at bounding box center [154, 108] width 283 height 190
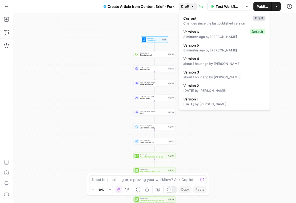
click at [191, 6] on icon "button" at bounding box center [192, 6] width 3 height 3
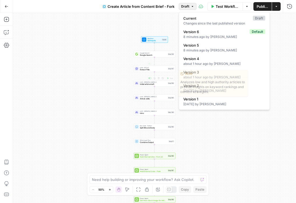
click at [96, 89] on div "Workflow Set Inputs Inputs Google Search Google Search Step 139 LLM · GPT-4.1 E…" at bounding box center [154, 108] width 283 height 190
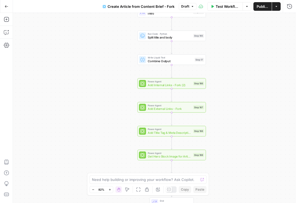
click at [166, 85] on span "Add Internal Links - Fork (2)" at bounding box center [170, 85] width 44 height 4
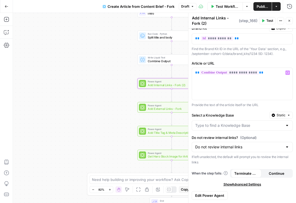
scroll to position [6, 0]
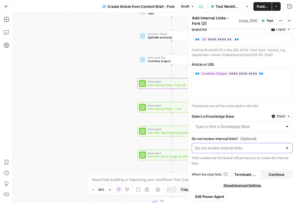
click at [266, 151] on input "Do not review internal links? (Optional)" at bounding box center [239, 147] width 88 height 5
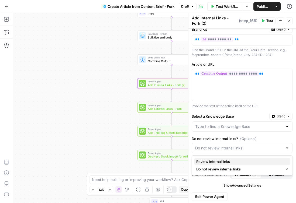
click at [261, 162] on span "Review internal links" at bounding box center [241, 161] width 90 height 5
type input "Review internal links"
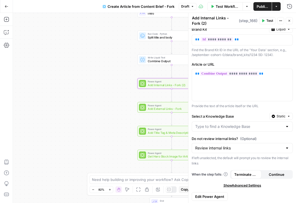
click at [245, 7] on icon "button" at bounding box center [246, 6] width 3 height 3
click at [276, 8] on icon "button" at bounding box center [275, 6] width 3 height 3
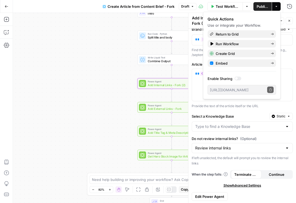
click at [276, 8] on icon "button" at bounding box center [275, 6] width 3 height 3
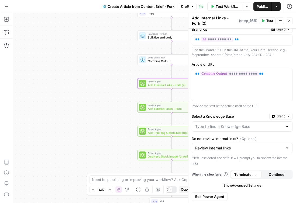
click at [281, 20] on icon "button" at bounding box center [280, 20] width 3 height 3
click at [184, 6] on span "Draft" at bounding box center [185, 6] width 8 height 5
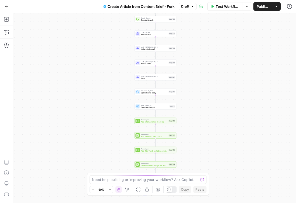
click at [247, 5] on icon "button" at bounding box center [246, 6] width 3 height 3
click at [276, 8] on button "Actions" at bounding box center [276, 6] width 9 height 9
click at [288, 39] on div "Workflow Set Inputs Inputs Google Search Google Search Step 139 LLM · GPT-4.1 E…" at bounding box center [154, 108] width 283 height 190
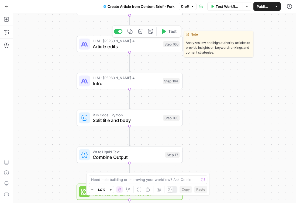
click at [127, 44] on span "Article edits" at bounding box center [127, 46] width 68 height 7
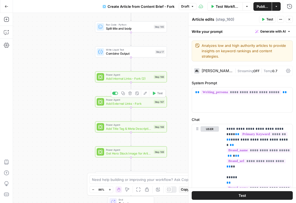
click at [122, 78] on span "Add Internal Links - Fork (2)" at bounding box center [129, 78] width 46 height 5
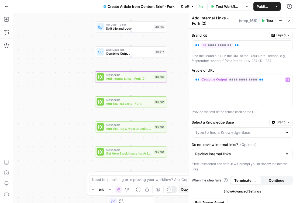
scroll to position [7, 0]
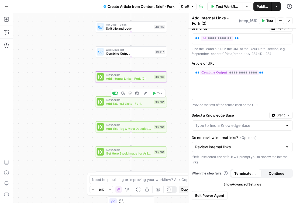
click at [113, 105] on span "Add External Links - Fork" at bounding box center [129, 103] width 46 height 5
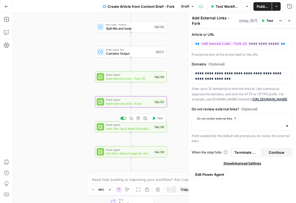
click at [113, 130] on span "Add Title Tag & Meta Description" at bounding box center [129, 128] width 46 height 5
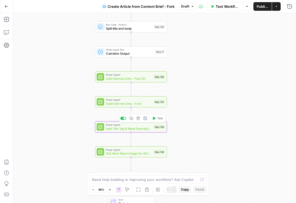
type textarea "Add Title Tag & Meta Description"
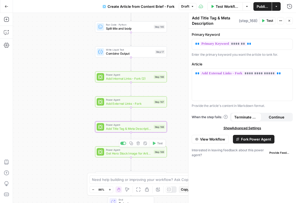
click at [112, 156] on div "Power Agent Get Hero Stock Image for Article Step 169 Copy step Delete step Add…" at bounding box center [131, 151] width 72 height 11
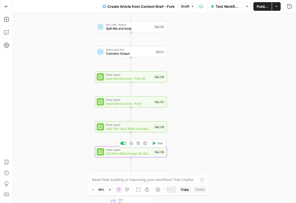
type textarea "Get Hero Stock Image for Article"
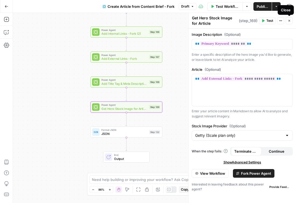
click at [290, 23] on button "Close" at bounding box center [288, 20] width 7 height 7
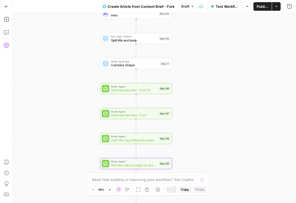
drag, startPoint x: 204, startPoint y: 47, endPoint x: 217, endPoint y: 123, distance: 77.8
click at [217, 123] on div "Workflow Set Inputs Inputs Google Search Google Search Step 139 LLM · GPT-4.1 E…" at bounding box center [154, 108] width 283 height 190
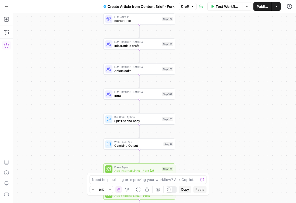
drag, startPoint x: 203, startPoint y: 37, endPoint x: 205, endPoint y: 129, distance: 91.6
click at [205, 129] on div "Workflow Set Inputs Inputs Google Search Google Search Step 139 LLM · GPT-4.1 E…" at bounding box center [154, 108] width 283 height 190
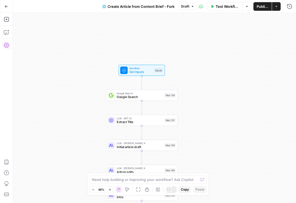
drag, startPoint x: 208, startPoint y: 38, endPoint x: 207, endPoint y: 26, distance: 12.4
click at [207, 26] on div "Workflow Set Inputs Inputs Google Search Google Search Step 139 LLM · GPT-4.1 E…" at bounding box center [154, 108] width 283 height 190
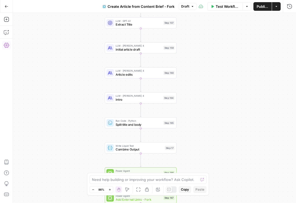
drag, startPoint x: 191, startPoint y: 30, endPoint x: 193, endPoint y: -25, distance: 55.0
click at [193, 0] on html "September Cohort New Home Browse Insights Opportunities Your Data Recent Grids …" at bounding box center [148, 101] width 296 height 203
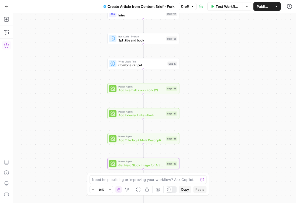
drag, startPoint x: 205, startPoint y: 105, endPoint x: 205, endPoint y: 36, distance: 69.2
click at [205, 36] on div "Workflow Set Inputs Inputs Google Search Google Search Step 139 LLM · GPT-4.1 E…" at bounding box center [154, 108] width 283 height 190
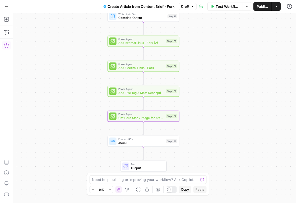
drag, startPoint x: 213, startPoint y: 116, endPoint x: 213, endPoint y: 84, distance: 32.0
click at [213, 84] on div "Workflow Set Inputs Inputs Google Search Google Search Step 139 LLM · GPT-4.1 E…" at bounding box center [154, 108] width 283 height 190
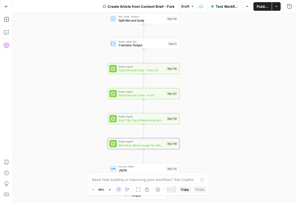
drag, startPoint x: 205, startPoint y: 40, endPoint x: 205, endPoint y: 79, distance: 39.6
click at [205, 79] on div "Workflow Set Inputs Inputs Google Search Google Search Step 139 LLM · GPT-4.1 E…" at bounding box center [154, 108] width 283 height 190
click at [137, 71] on span "Add Internal Links - Fork (2)" at bounding box center [141, 70] width 46 height 5
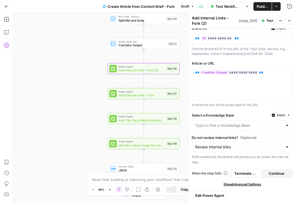
click at [280, 21] on icon "button" at bounding box center [280, 20] width 3 height 3
click at [288, 23] on button "Close" at bounding box center [288, 20] width 7 height 7
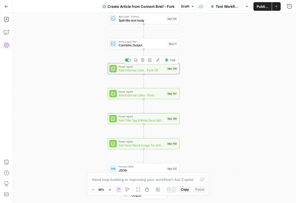
click at [158, 61] on icon "button" at bounding box center [158, 60] width 4 height 4
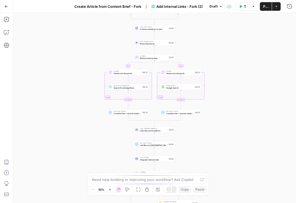
click at [196, 5] on span "Add Internal Links - Fork (2)" at bounding box center [179, 6] width 46 height 5
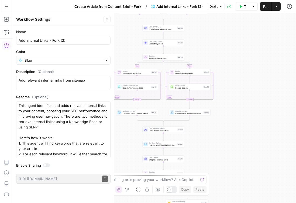
click at [233, 48] on div "true false true false true false Workflow Set Inputs Inputs LLM · GPT-5 Nano Is…" at bounding box center [154, 108] width 283 height 190
click at [5, 9] on button "Go Back" at bounding box center [7, 7] width 10 height 10
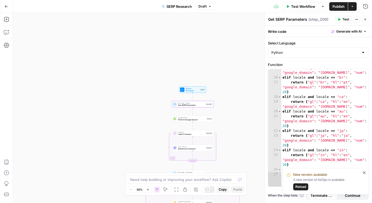
scroll to position [120, 0]
